Goal: Information Seeking & Learning: Learn about a topic

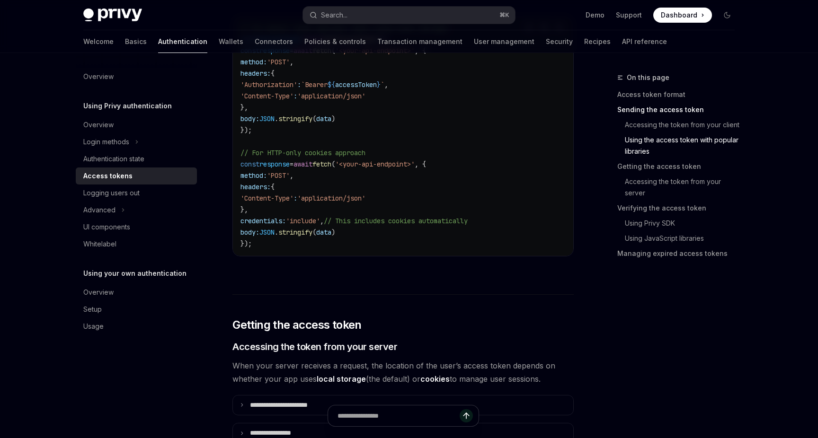
scroll to position [977, 0]
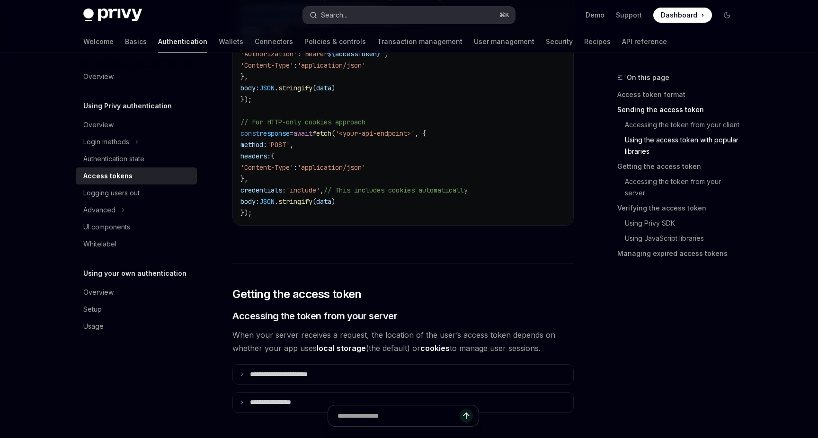
click at [358, 12] on button "Search... ⌘ K" at bounding box center [409, 15] width 212 height 17
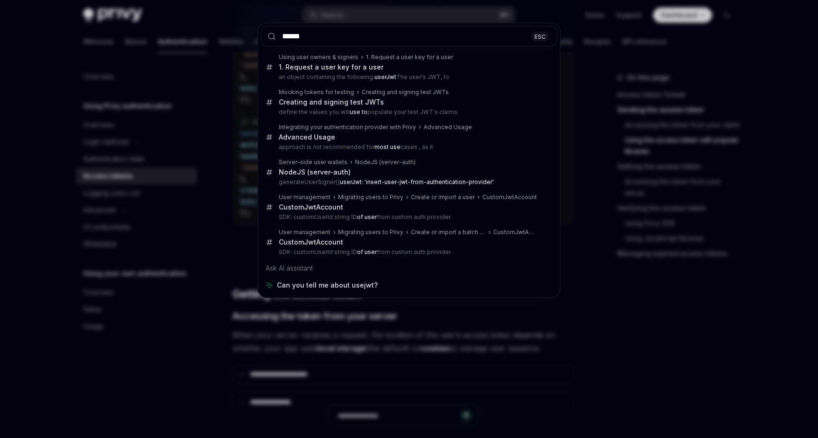
type input "******"
click at [238, 117] on div "****** ESC Using user owners & signers 1. Request a user key for a user 1. Requ…" at bounding box center [409, 219] width 818 height 438
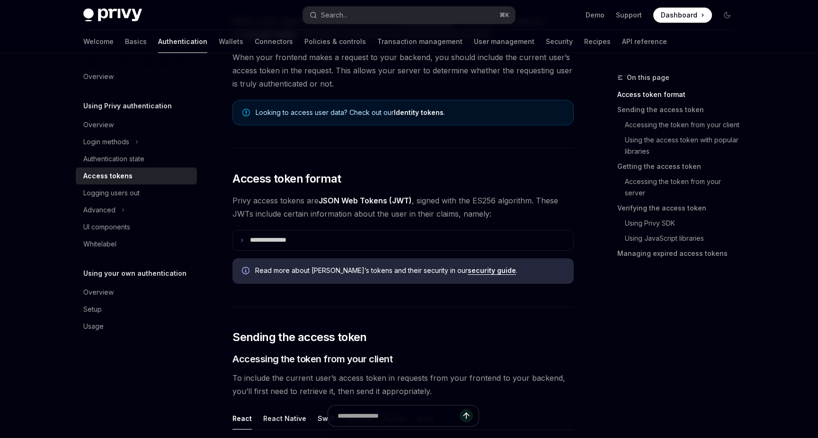
scroll to position [0, 0]
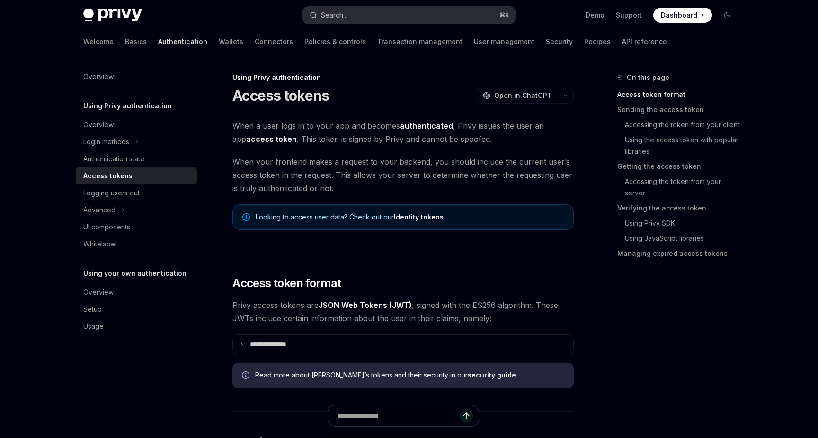
click at [330, 10] on div "Search..." at bounding box center [334, 14] width 27 height 11
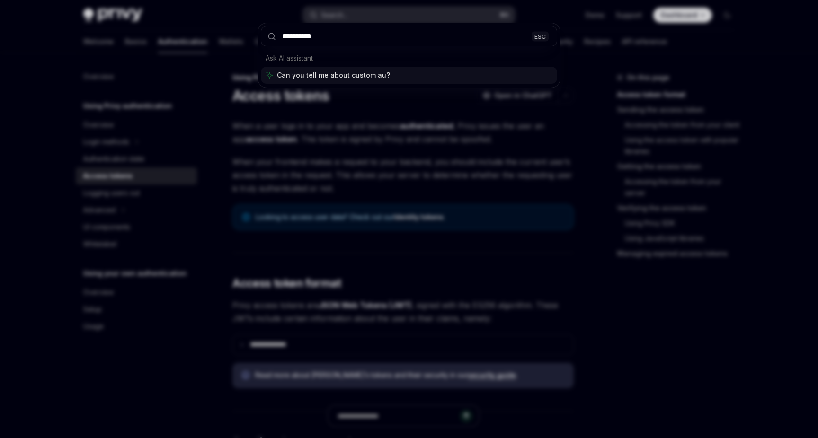
type input "**********"
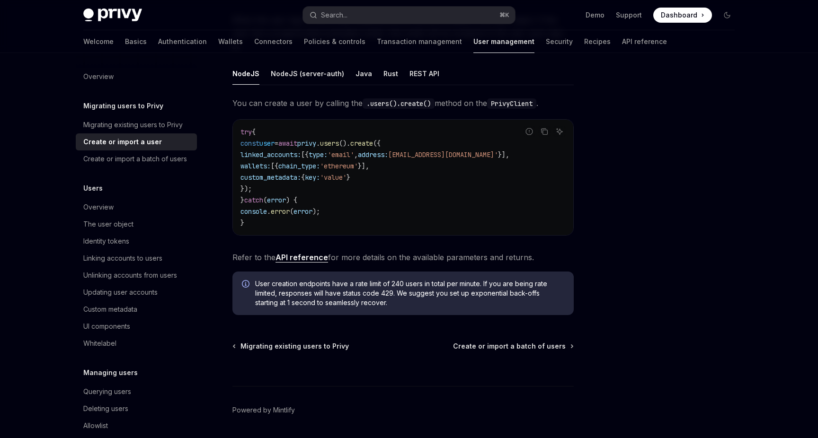
scroll to position [154, 0]
click at [175, 121] on div "Migrating existing users to Privy" at bounding box center [132, 124] width 99 height 11
type textarea "*"
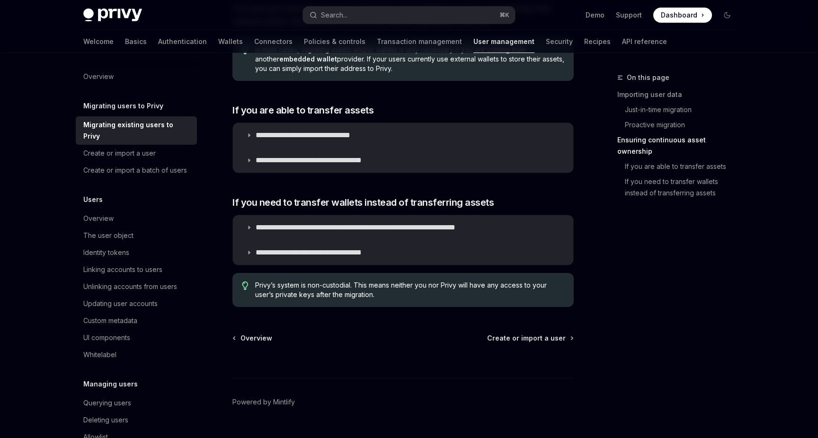
scroll to position [1133, 0]
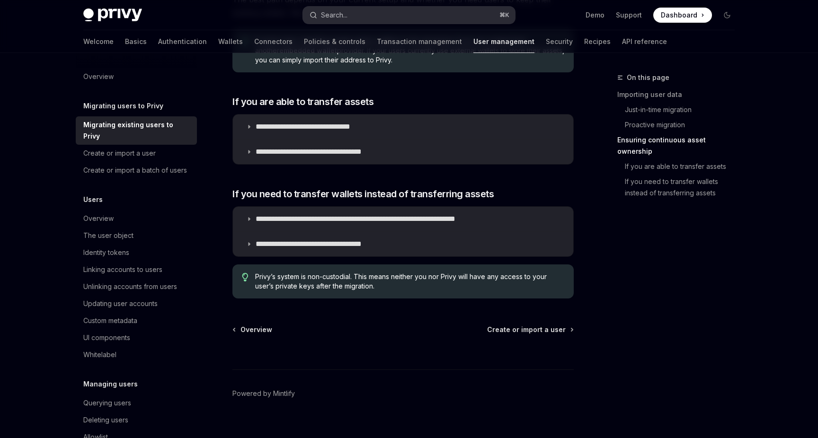
click at [346, 17] on div "Search..." at bounding box center [334, 14] width 27 height 11
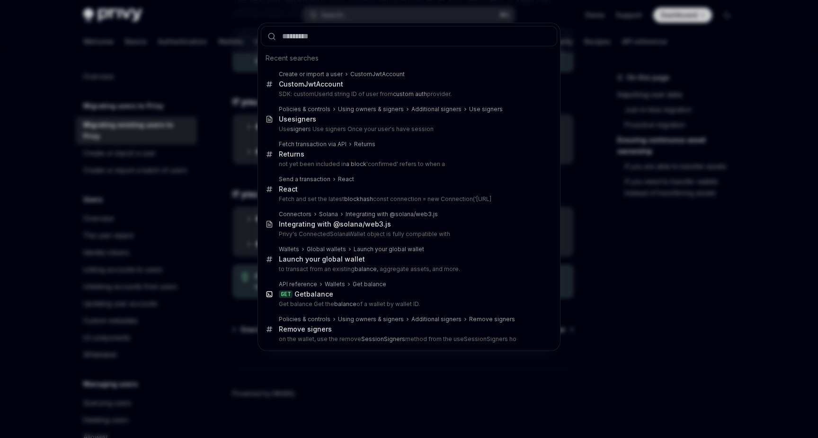
click at [235, 133] on div "Recent searches Create or import a user CustomJwtAccount CustomJwtAccount SDK: …" at bounding box center [409, 219] width 818 height 438
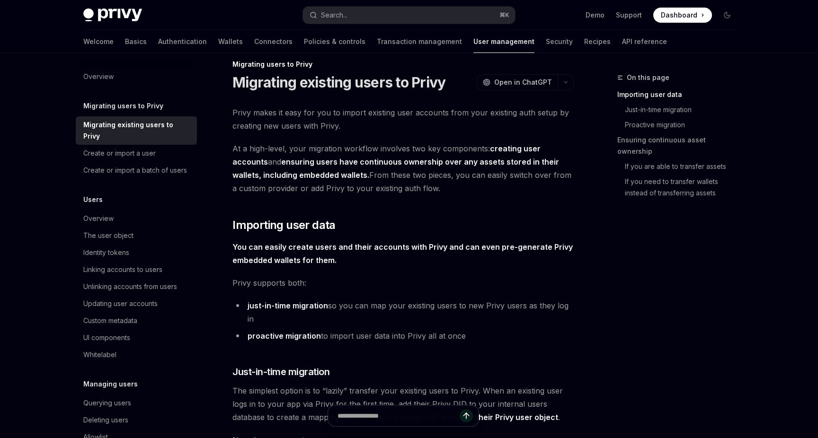
scroll to position [0, 0]
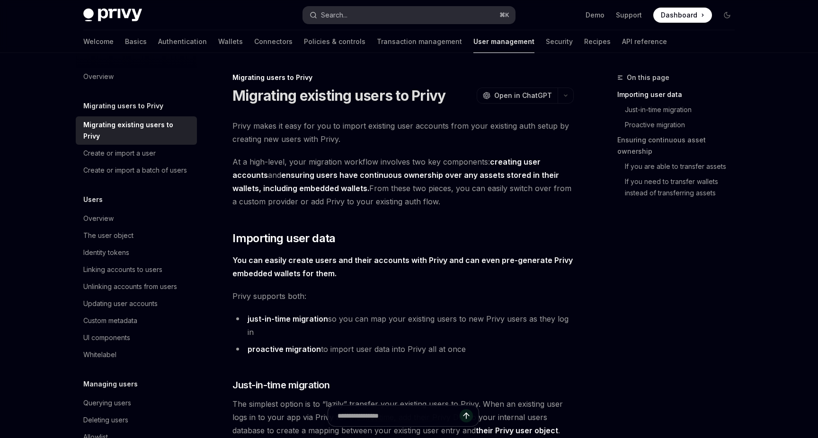
click at [356, 17] on button "Search... ⌘ K" at bounding box center [409, 15] width 212 height 17
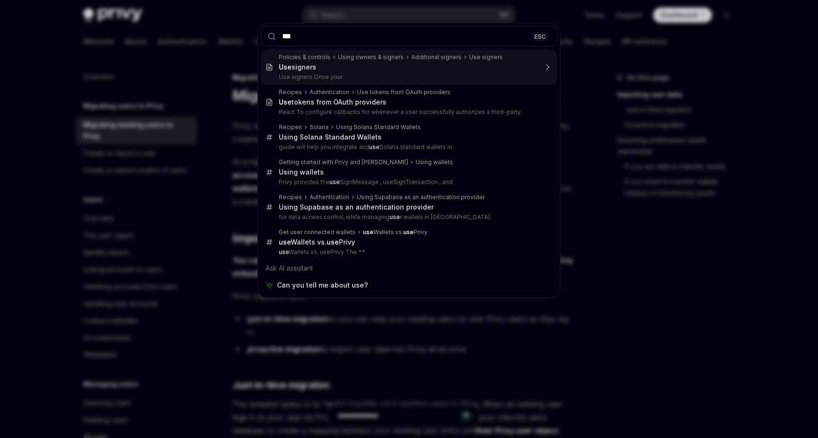
type input "***"
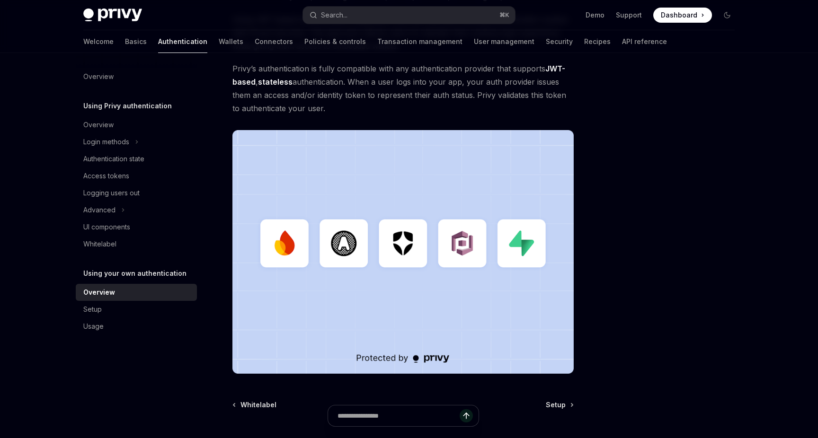
scroll to position [154, 0]
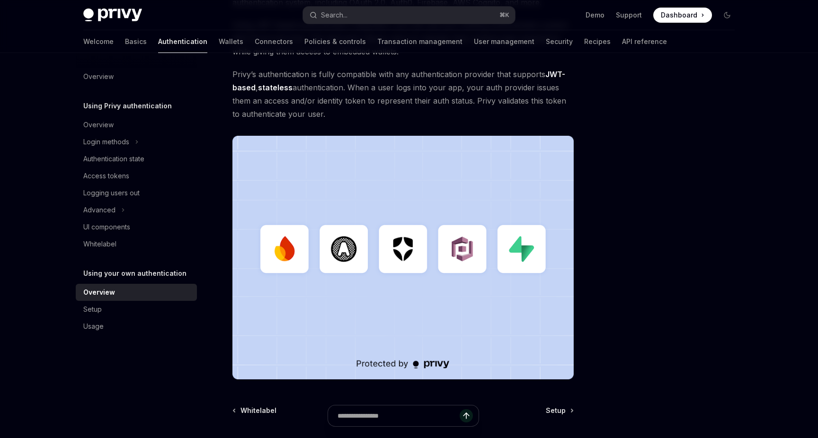
click at [559, 412] on div at bounding box center [402, 420] width 341 height 35
click at [558, 408] on div at bounding box center [402, 420] width 341 height 35
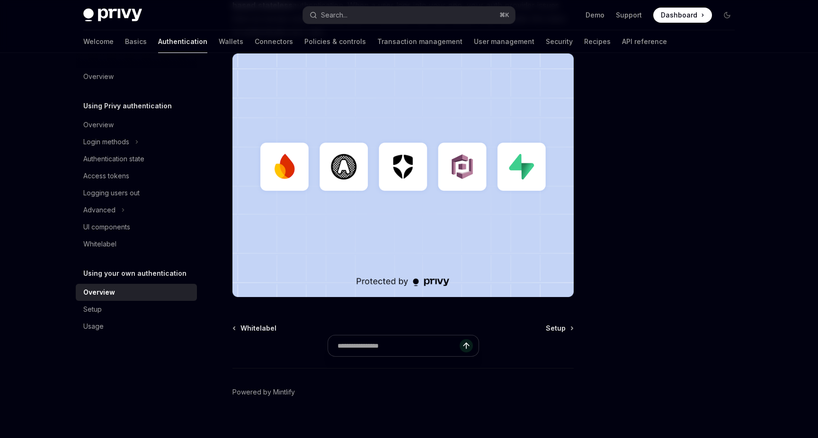
scroll to position [248, 0]
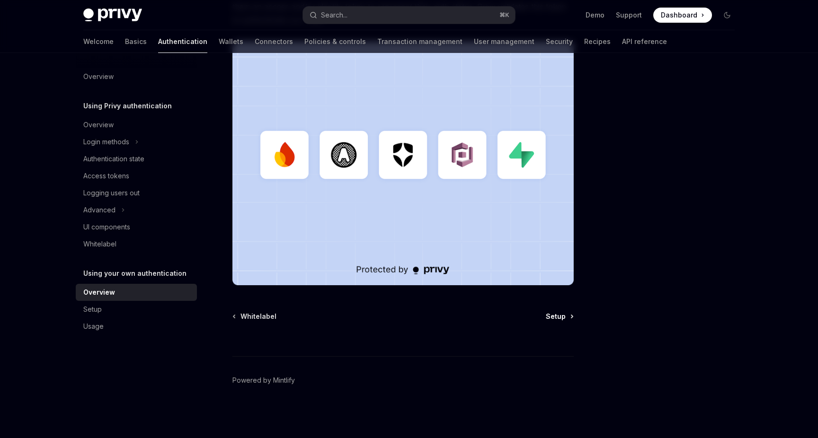
click at [558, 314] on span "Setup" at bounding box center [556, 316] width 20 height 9
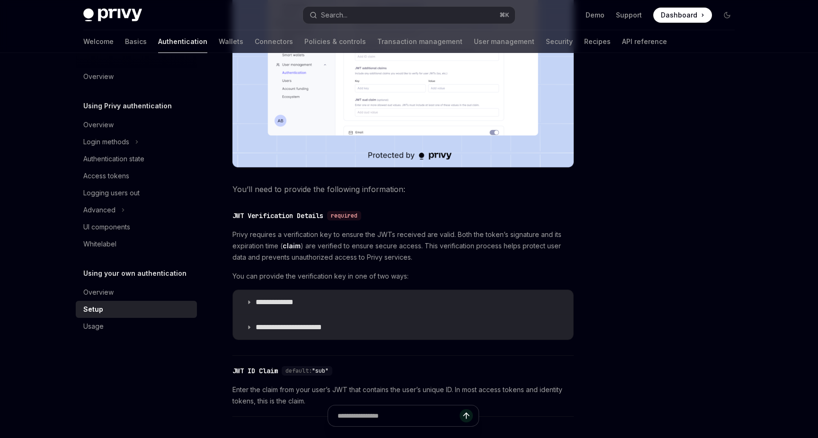
scroll to position [460, 0]
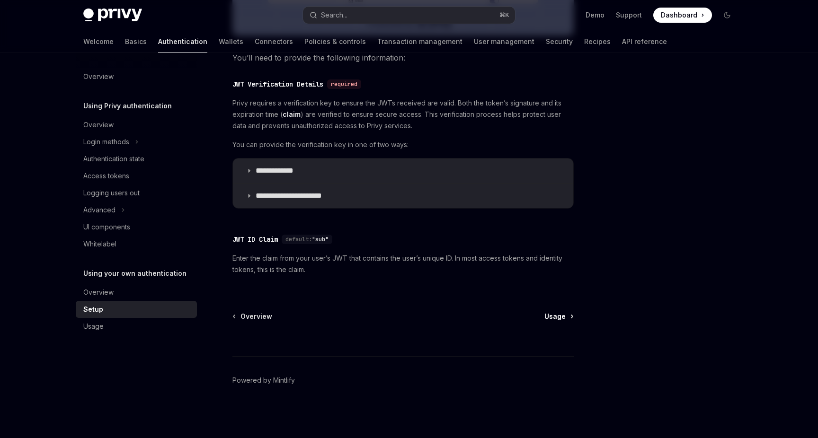
click at [550, 314] on span "Usage" at bounding box center [554, 316] width 21 height 9
type textarea "*"
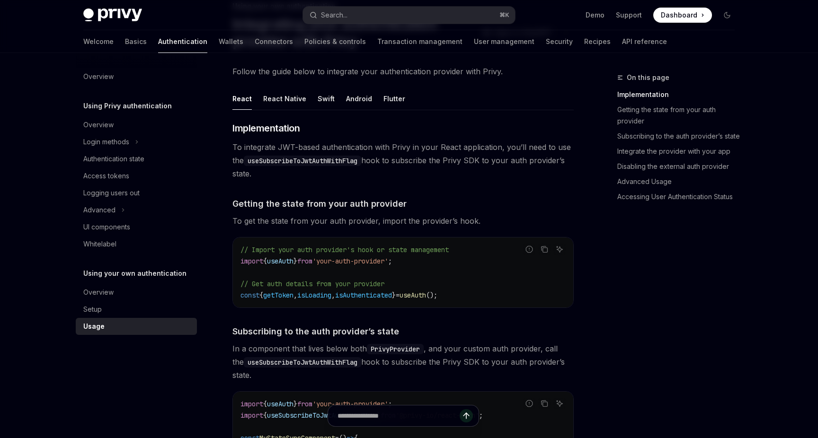
scroll to position [74, 0]
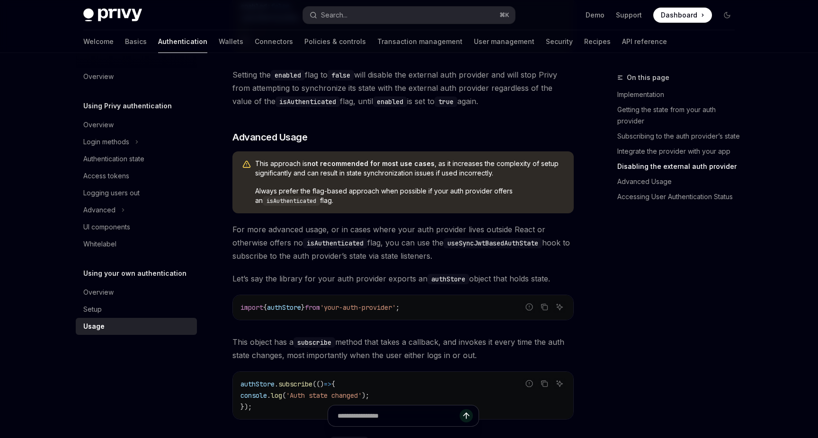
scroll to position [1107, 0]
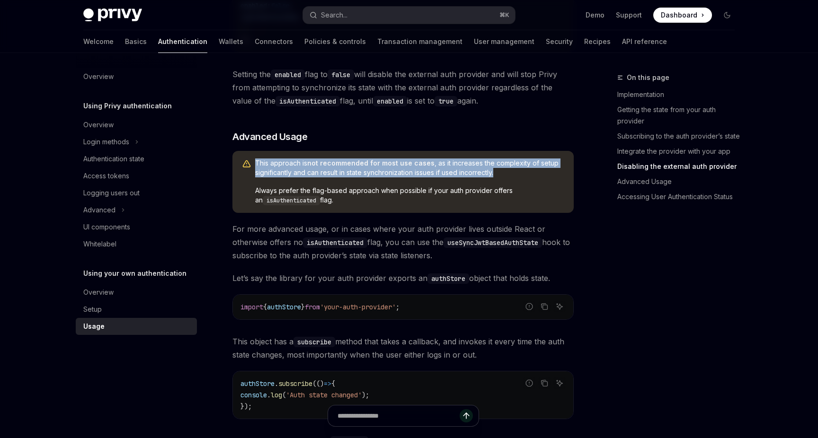
drag, startPoint x: 504, startPoint y: 176, endPoint x: 244, endPoint y: 167, distance: 260.0
click at [244, 167] on div "This approach is not recommended for most use cases , as it increases the compl…" at bounding box center [402, 182] width 341 height 62
copy span "This approach is not recommended for most use cases , as it increases the compl…"
